Goal: Communication & Community: Answer question/provide support

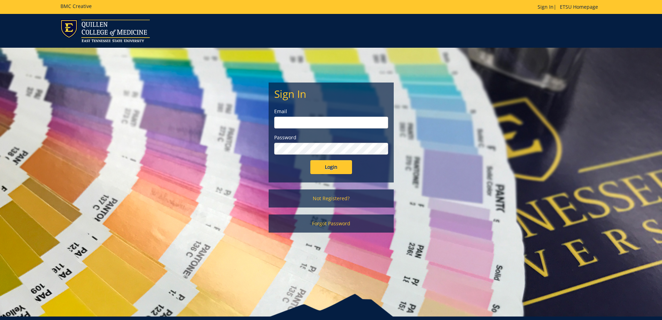
type input "[EMAIL_ADDRESS][DOMAIN_NAME]"
click at [342, 163] on input "Login" at bounding box center [331, 167] width 42 height 14
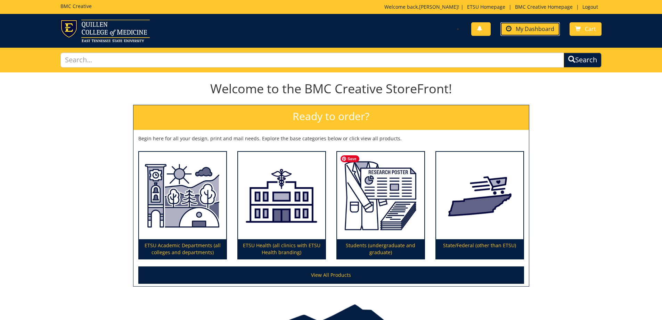
click at [519, 28] on span "My Dashboard" at bounding box center [535, 29] width 39 height 8
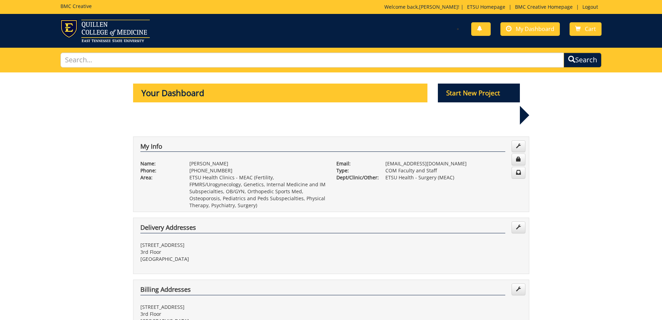
scroll to position [209, 0]
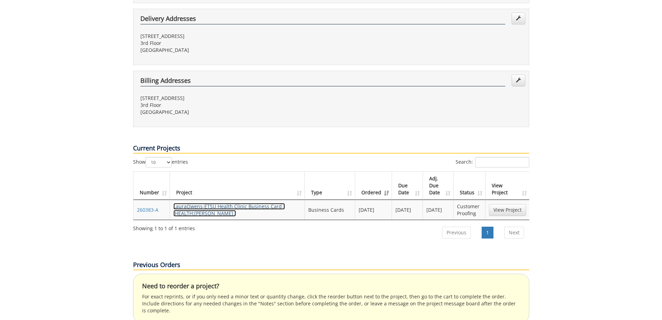
click at [213, 203] on link "LauraOwens-ETSU Health Clinic Business Card - (HEALTH:[PERSON_NAME] )" at bounding box center [229, 210] width 112 height 14
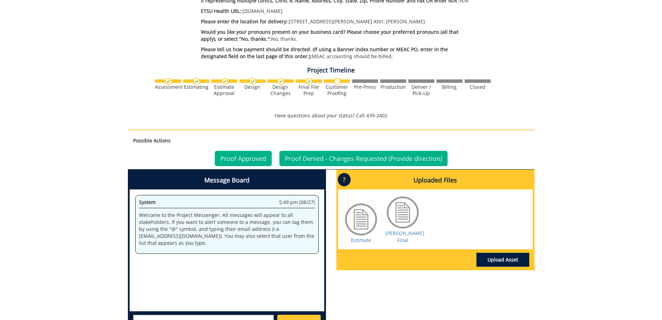
scroll to position [313, 0]
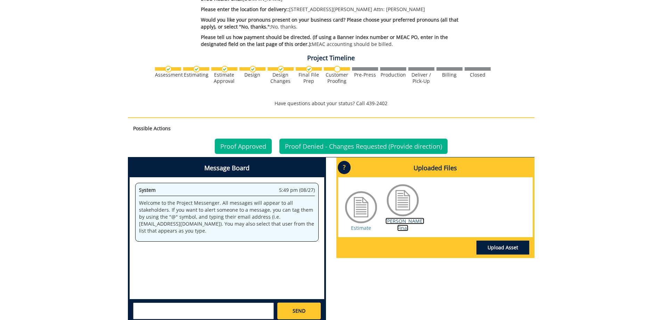
click at [405, 218] on link "Ramos BC Final" at bounding box center [405, 224] width 39 height 14
click at [333, 145] on link "Proof Denied - Changes Requested (Provide direction)" at bounding box center [364, 145] width 168 height 15
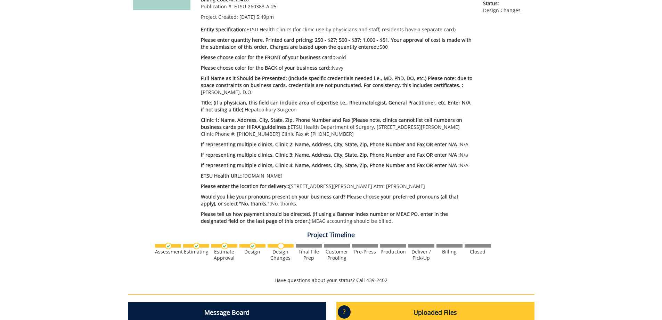
scroll to position [209, 0]
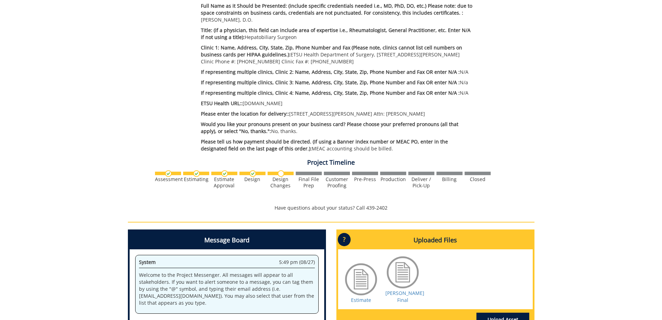
drag, startPoint x: 383, startPoint y: 60, endPoint x: 322, endPoint y: 62, distance: 60.9
click at [322, 62] on p "Clinic 1: Name, Address, City, State, Zip, Phone Number and Fax (Please note, c…" at bounding box center [337, 54] width 272 height 21
copy p "Clinic Fax #: [PHONE_NUMBER]"
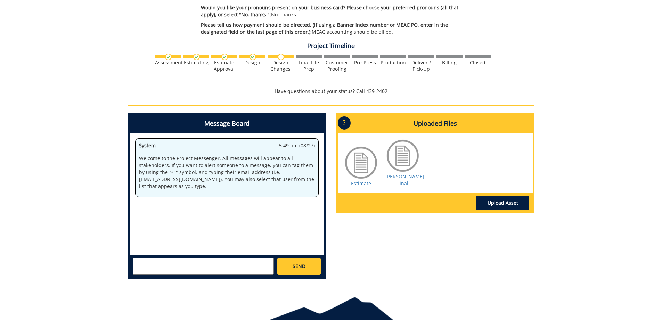
scroll to position [348, 0]
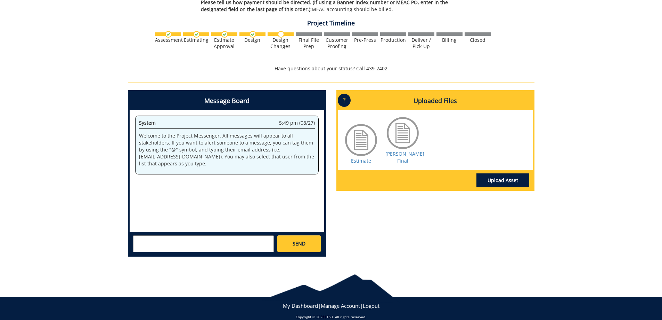
drag, startPoint x: 180, startPoint y: 260, endPoint x: 178, endPoint y: 244, distance: 15.7
click at [180, 257] on div "Message Board System 5:49 pm (08/27) Welcome to the Project Messenger. All mess…" at bounding box center [227, 176] width 209 height 172
click at [178, 244] on textarea at bounding box center [203, 243] width 141 height 17
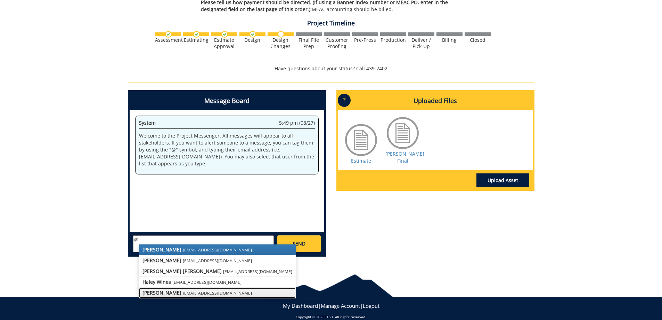
click at [217, 291] on link "[PERSON_NAME] [EMAIL_ADDRESS][DOMAIN_NAME]" at bounding box center [217, 292] width 157 height 10
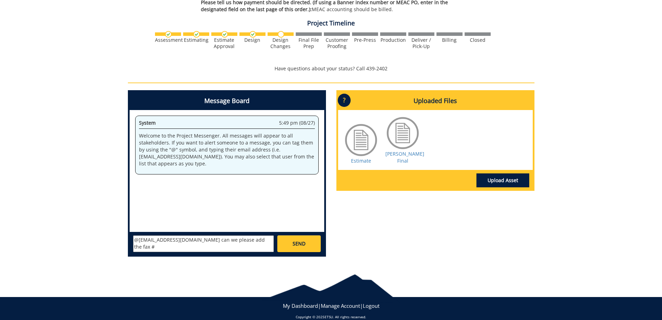
paste textarea "Clinic Fax #: [PHONE_NUMBER]"
drag, startPoint x: 247, startPoint y: 240, endPoint x: 398, endPoint y: 231, distance: 151.8
click at [247, 240] on textarea "@[EMAIL_ADDRESS][DOMAIN_NAME] can we please add the fax # Clinic Fax #: [PHONE_…" at bounding box center [203, 243] width 141 height 17
type textarea "@[EMAIL_ADDRESS][DOMAIN_NAME] can we please add the fax # Clinic Fax #: [PHONE_…"
click at [296, 244] on span "SEND" at bounding box center [299, 243] width 13 height 7
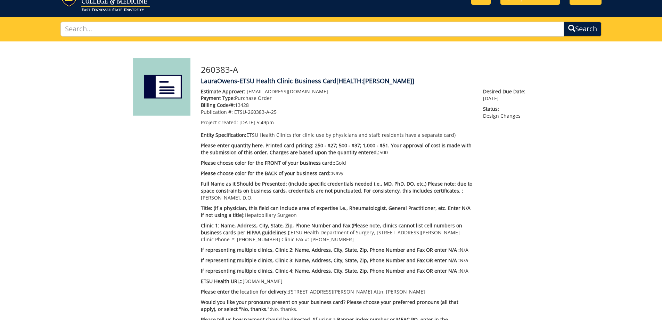
scroll to position [0, 0]
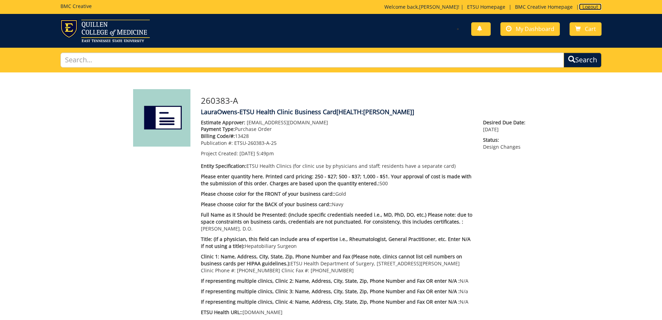
click at [586, 6] on link "Logout" at bounding box center [590, 6] width 23 height 7
